Goal: Complete application form

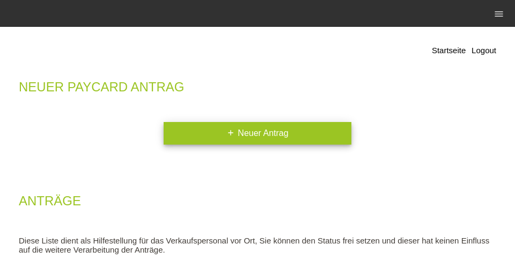
click at [263, 127] on link "add Neuer Antrag" at bounding box center [258, 133] width 188 height 23
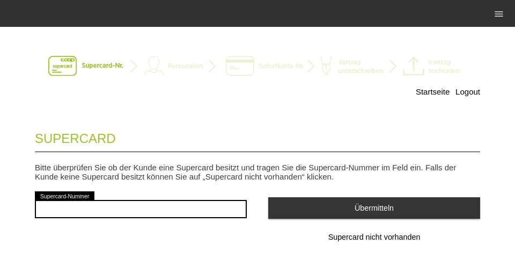
click at [370, 241] on span "Supercard nicht vorhanden" at bounding box center [375, 236] width 92 height 9
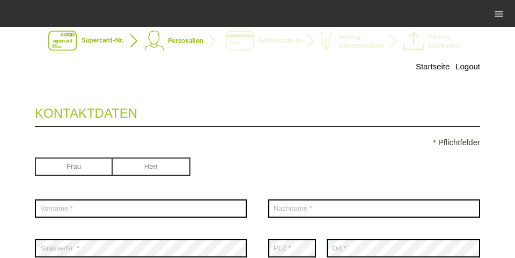
scroll to position [34, 0]
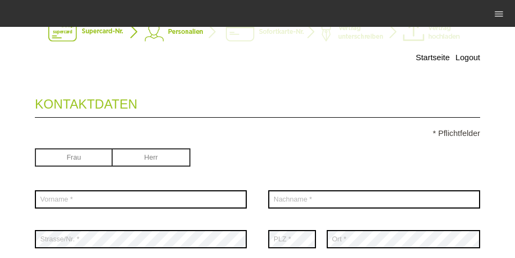
click at [143, 158] on input "radio" at bounding box center [152, 156] width 78 height 16
radio input "true"
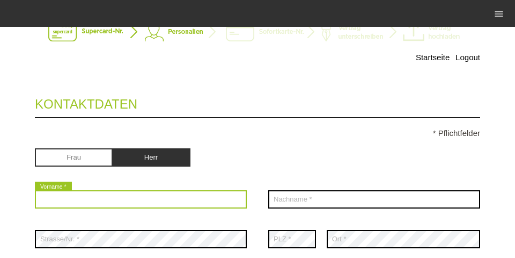
click at [126, 194] on input "text" at bounding box center [141, 199] width 212 height 18
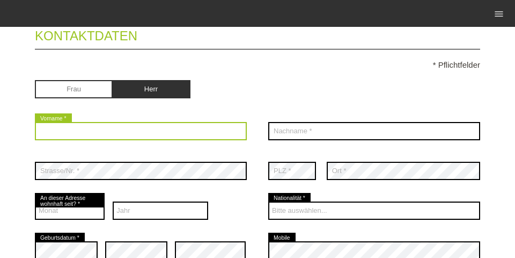
scroll to position [103, 0]
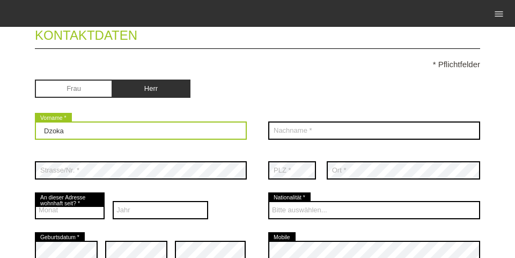
type input "Dzoka"
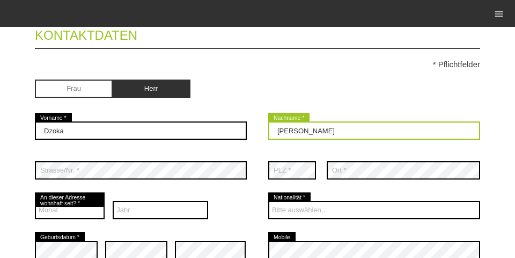
type input "Zlatkov"
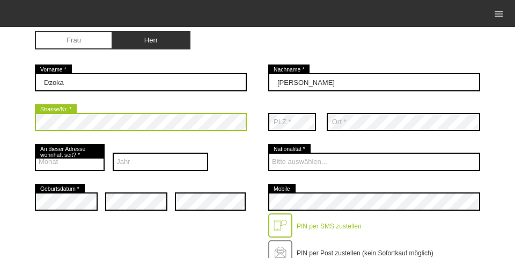
scroll to position [172, 0]
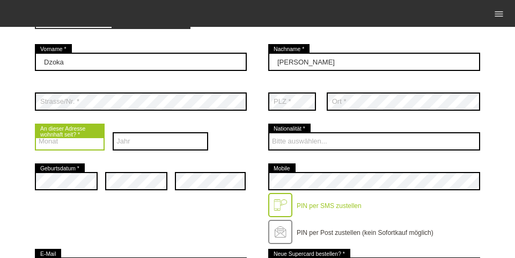
click at [68, 144] on select "Monat 01 02 03 04 05 06 07 08 09 10 11 12" at bounding box center [70, 141] width 70 height 18
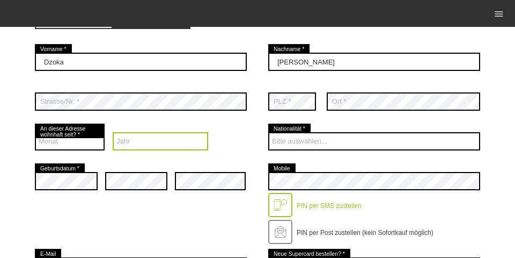
click at [127, 134] on select "Jahr 2025 2024 2023 2022 2021 2020 2019 2018 2017 2016" at bounding box center [161, 141] width 96 height 18
select select "2023"
click at [113, 133] on select "Jahr 2025 2024 2023 2022 2021 2020 2019 2018 2017 2016" at bounding box center [161, 141] width 96 height 18
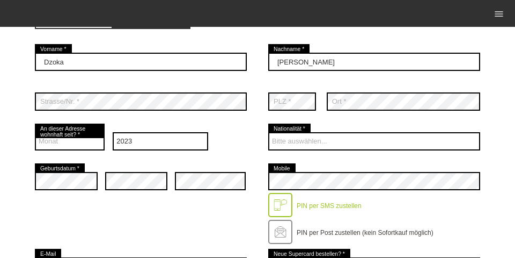
click at [81, 132] on div "Monat 01 02 03 04 05 06 07 08 09 10 11 12 error" at bounding box center [70, 141] width 70 height 40
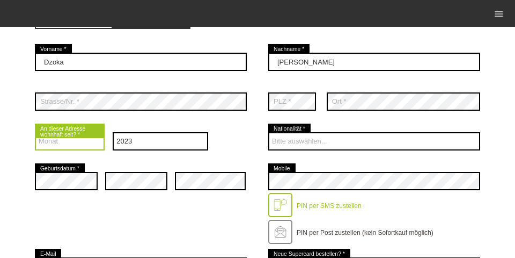
click at [78, 138] on select "Monat 01 02 03 04 05 06 07 08 09 10 11 12" at bounding box center [70, 141] width 70 height 18
select select "05"
click at [35, 133] on select "Monat 01 02 03 04 05 06 07 08 09 10 11 12" at bounding box center [70, 141] width 70 height 18
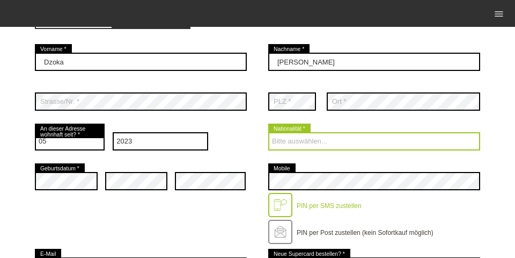
click at [314, 142] on select "Bitte auswählen... Schweiz Deutschland Liechtenstein Österreich ------------ Af…" at bounding box center [374, 141] width 212 height 18
select select "CH"
click at [268, 133] on select "Bitte auswählen... Schweiz Deutschland Liechtenstein Österreich ------------ Af…" at bounding box center [374, 141] width 212 height 18
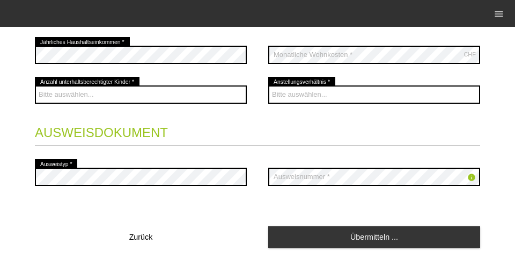
scroll to position [494, 0]
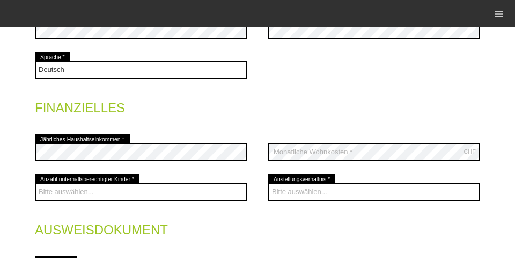
click at [279, 104] on legend "Finanzielles" at bounding box center [258, 106] width 446 height 32
click at [127, 180] on div "Bitte auswählen... 0 1 2 3 4 5 6 7 8 9 error" at bounding box center [141, 192] width 212 height 40
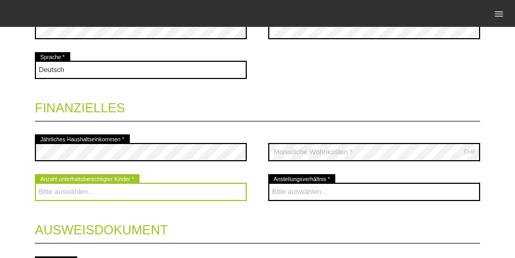
click at [121, 193] on select "Bitte auswählen... 0 1 2 3 4 5 6 7 8 9" at bounding box center [141, 192] width 212 height 18
click at [35, 184] on select "Bitte auswählen... 0 1 2 3 4 5 6 7 8 9" at bounding box center [141, 192] width 212 height 18
click at [37, 192] on select "Bitte auswählen... 0 1 2 3 4 5 6 7 8 9" at bounding box center [141, 192] width 212 height 18
select select "0"
click at [35, 184] on select "Bitte auswählen... 0 1 2 3 4 5 6 7 8 9" at bounding box center [141, 192] width 212 height 18
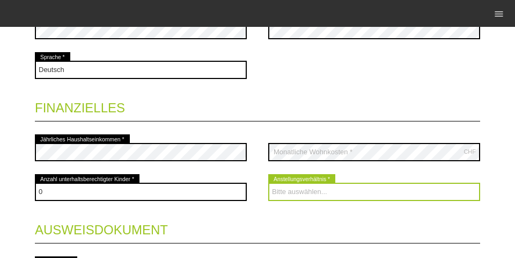
click at [296, 189] on select "Bitte auswählen... Unbefristet Befristet Lehrling/Student Pensioniert Nicht arb…" at bounding box center [374, 192] width 212 height 18
select select "UNLIMITED"
click at [268, 184] on select "Bitte auswählen... Unbefristet Befristet Lehrling/Student Pensioniert Nicht arb…" at bounding box center [374, 192] width 212 height 18
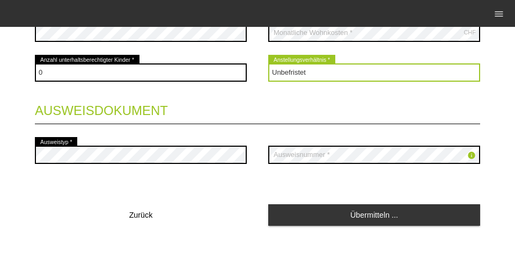
scroll to position [541, 0]
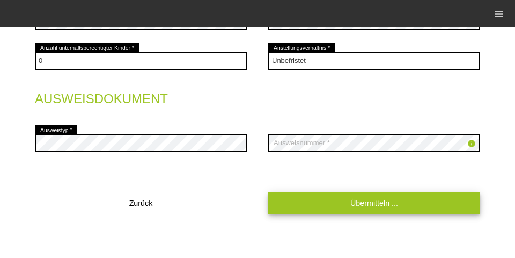
click at [351, 206] on link "Übermitteln ..." at bounding box center [374, 202] width 212 height 21
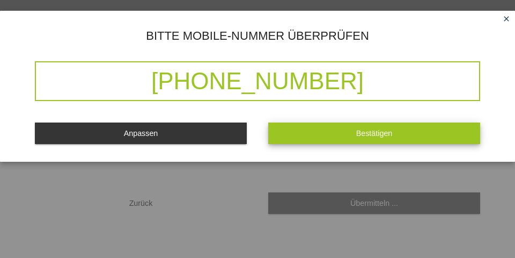
click at [347, 125] on button "Bestätigen" at bounding box center [374, 132] width 212 height 21
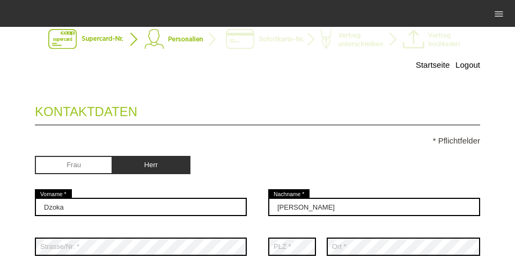
scroll to position [0, 0]
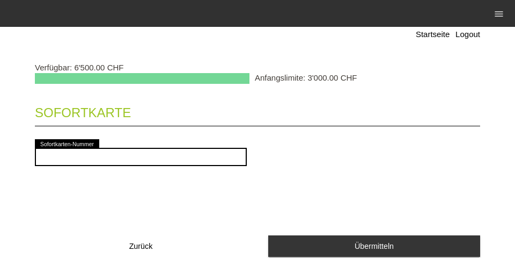
scroll to position [79, 0]
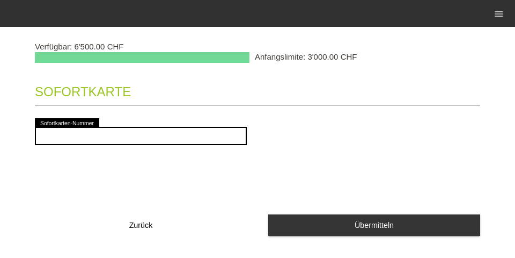
click at [217, 2] on nav "paycard Sofortkarte Kund*innen 17 E-Mail Support menu account_circle paycard - …" at bounding box center [257, 13] width 515 height 27
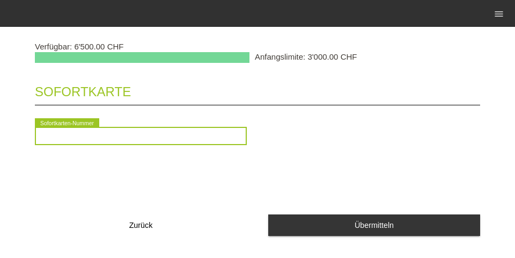
click at [115, 134] on input "text" at bounding box center [141, 136] width 212 height 18
type input "2090106482402"
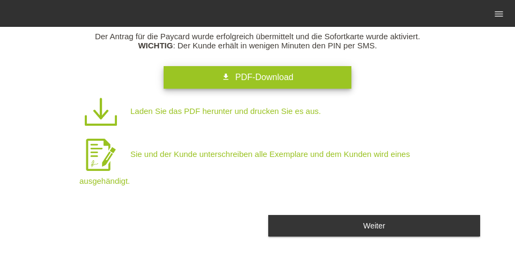
click at [247, 83] on link "get_app PDF-Download" at bounding box center [258, 77] width 188 height 23
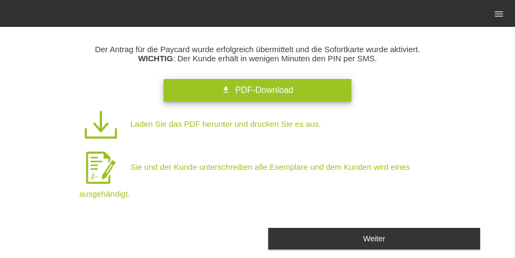
scroll to position [99, 0]
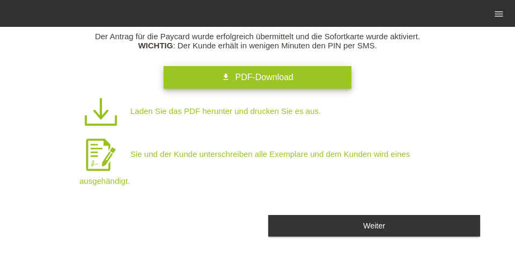
click at [234, 82] on link "get_app PDF-Download" at bounding box center [258, 77] width 188 height 23
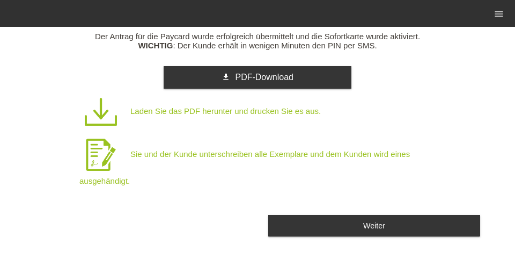
click at [330, 209] on div "Weiter" at bounding box center [374, 221] width 212 height 29
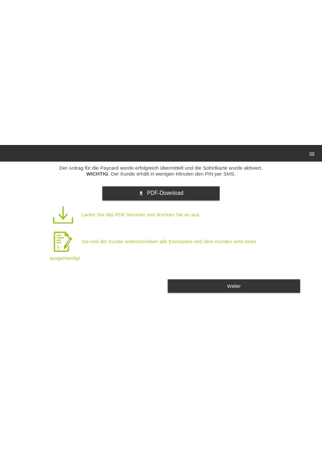
scroll to position [0, 0]
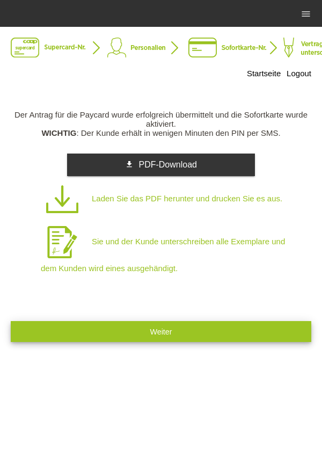
click at [226, 257] on button "Weiter" at bounding box center [161, 331] width 301 height 21
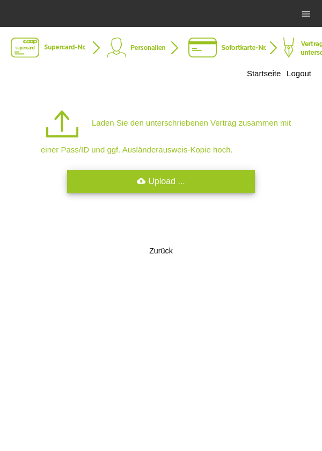
click at [214, 184] on link "cloud_upload Upload ..." at bounding box center [161, 181] width 188 height 23
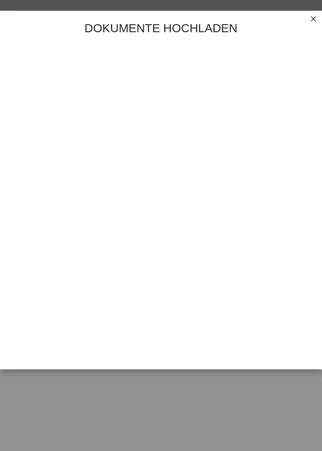
click at [311, 25] on link "close" at bounding box center [314, 19] width 14 height 12
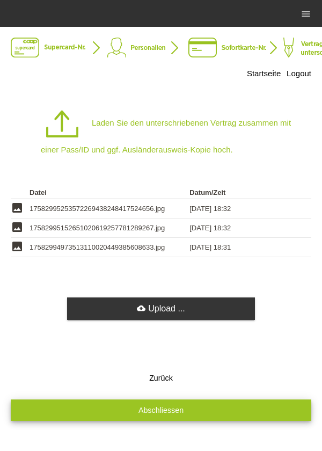
click at [215, 416] on button "Abschliessen" at bounding box center [161, 409] width 301 height 21
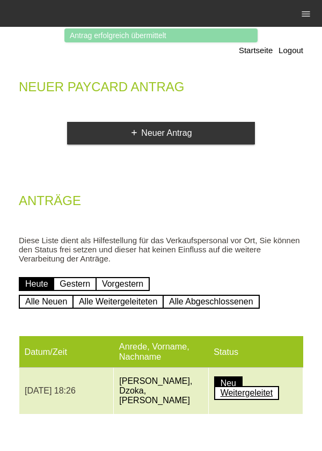
click at [259, 400] on link "Weitergeleitet" at bounding box center [246, 393] width 65 height 14
